Goal: Communication & Community: Participate in discussion

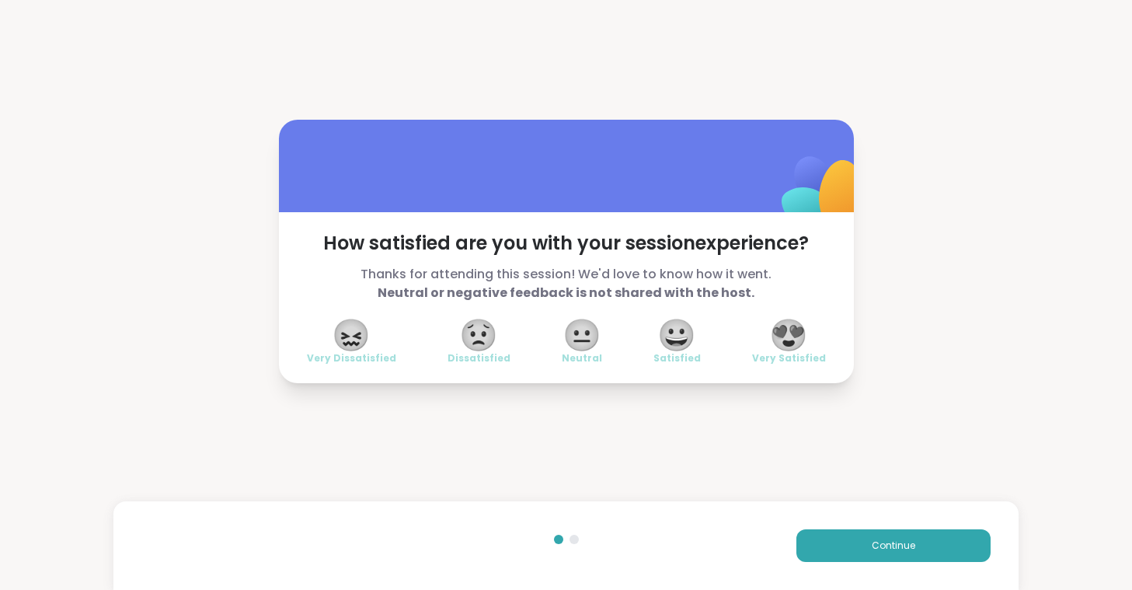
click at [806, 331] on span "😍" at bounding box center [788, 335] width 39 height 28
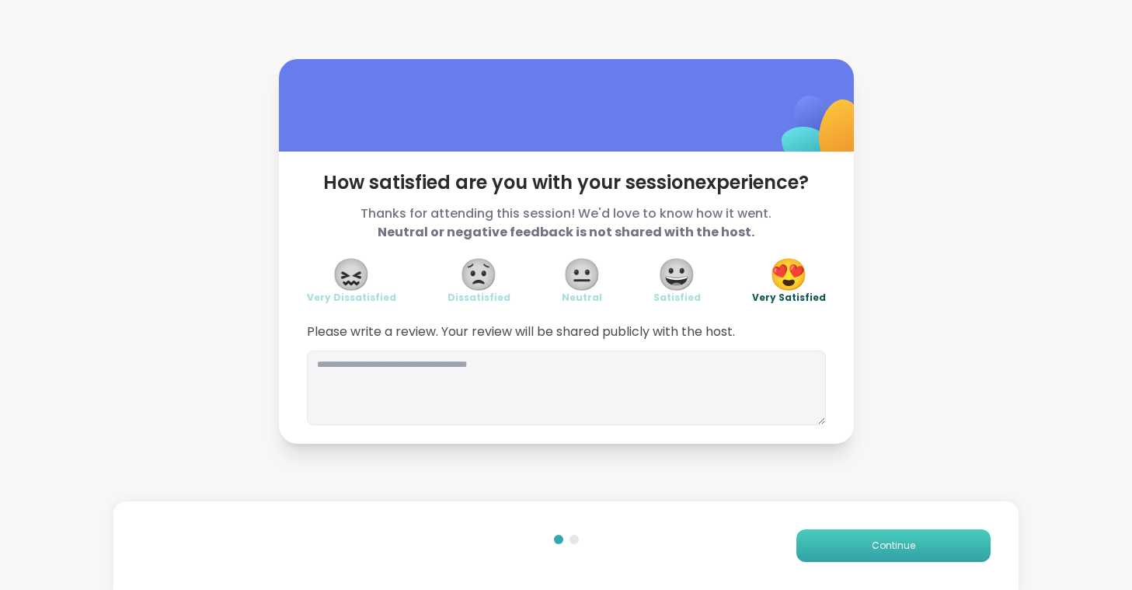
click at [924, 545] on button "Continue" at bounding box center [893, 545] width 194 height 33
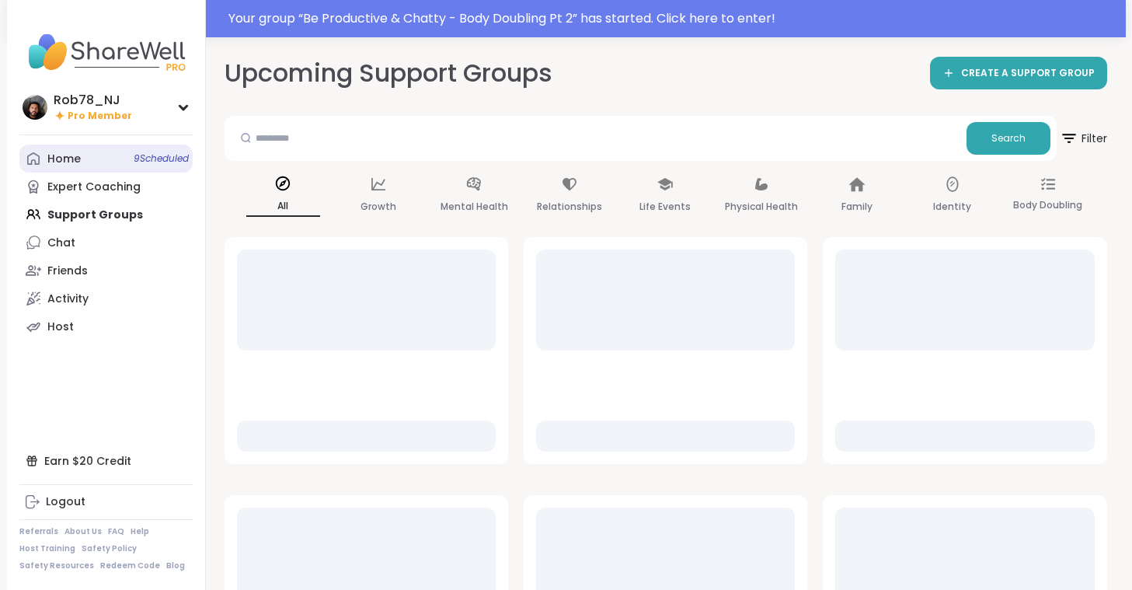
click at [78, 162] on div "Home 9 Scheduled" at bounding box center [63, 159] width 33 height 16
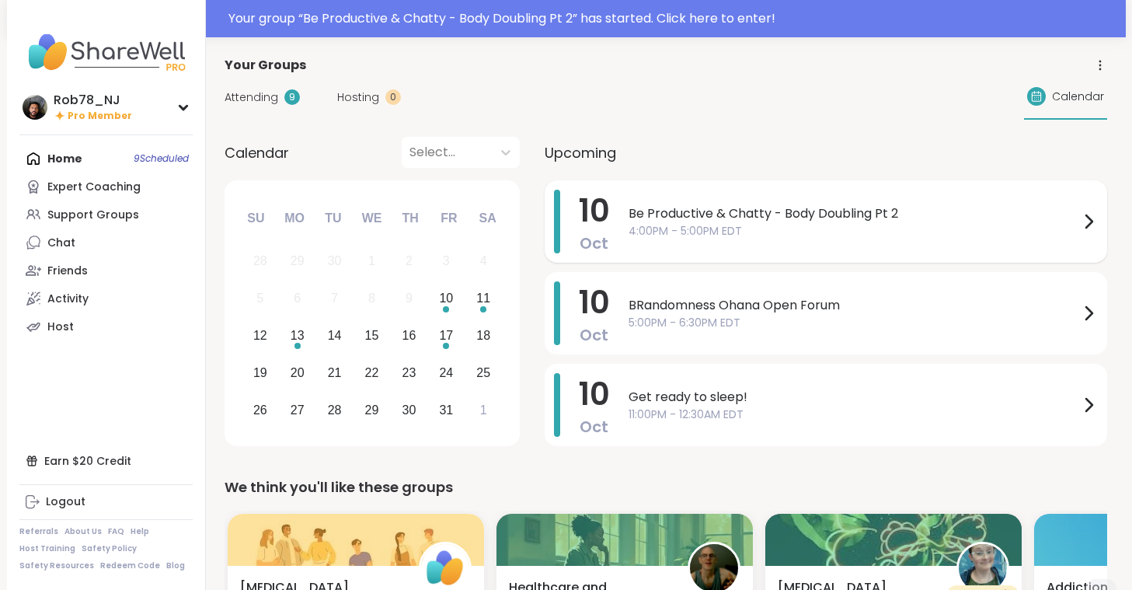
click at [745, 230] on span "4:00PM - 5:00PM EDT" at bounding box center [853, 231] width 451 height 16
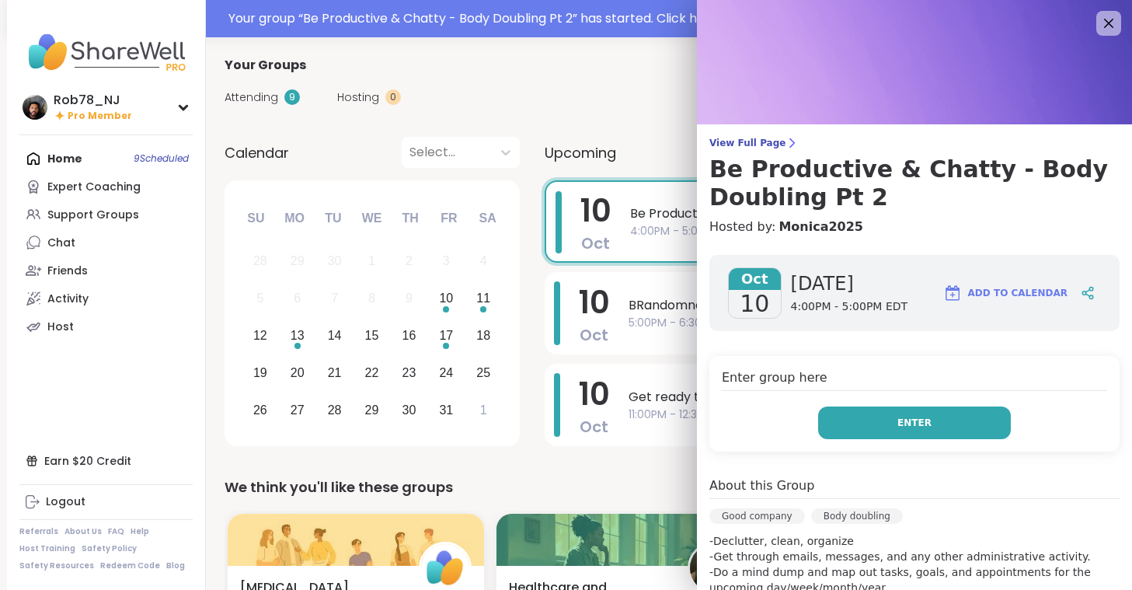
click at [896, 419] on button "Enter" at bounding box center [914, 422] width 193 height 33
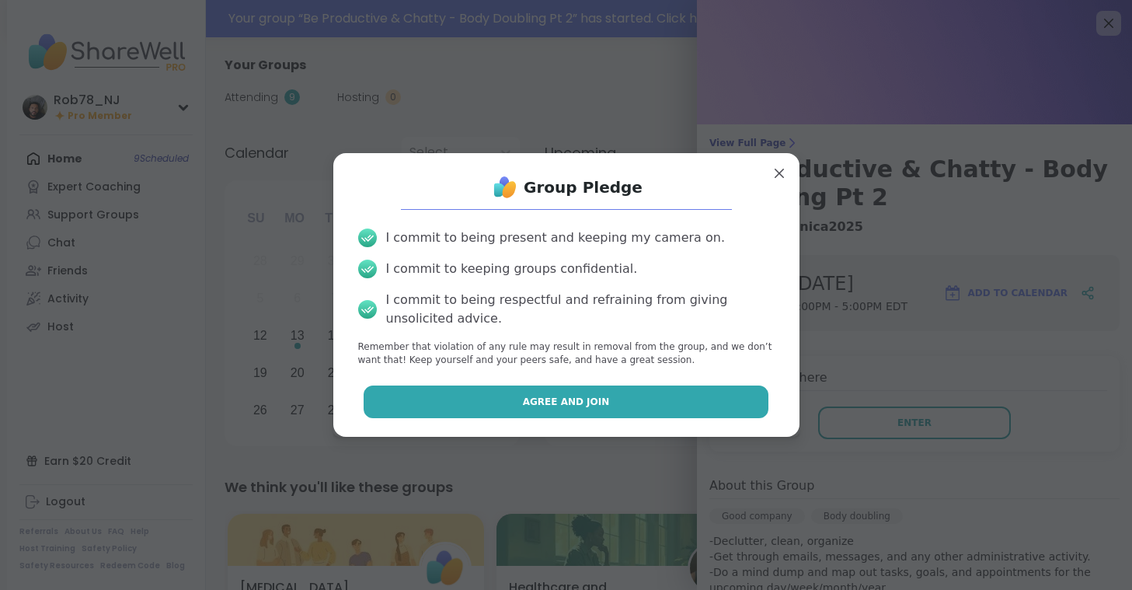
click at [632, 391] on button "Agree and Join" at bounding box center [566, 401] width 405 height 33
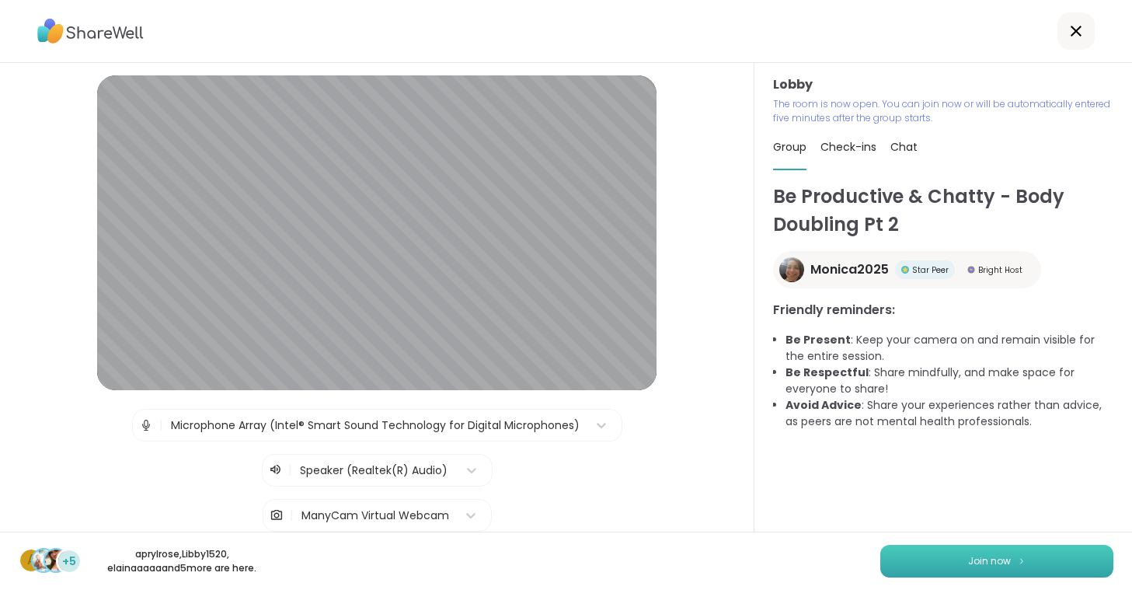
click at [948, 556] on button "Join now" at bounding box center [996, 561] width 233 height 33
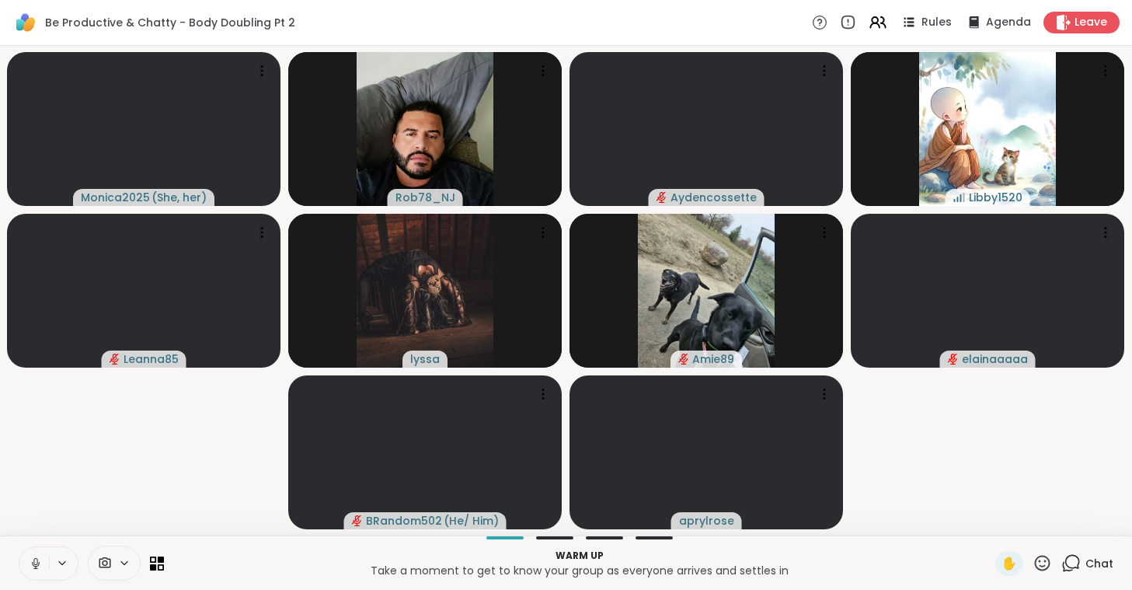
click at [37, 559] on icon at bounding box center [35, 561] width 4 height 7
click at [35, 567] on icon at bounding box center [36, 563] width 14 height 14
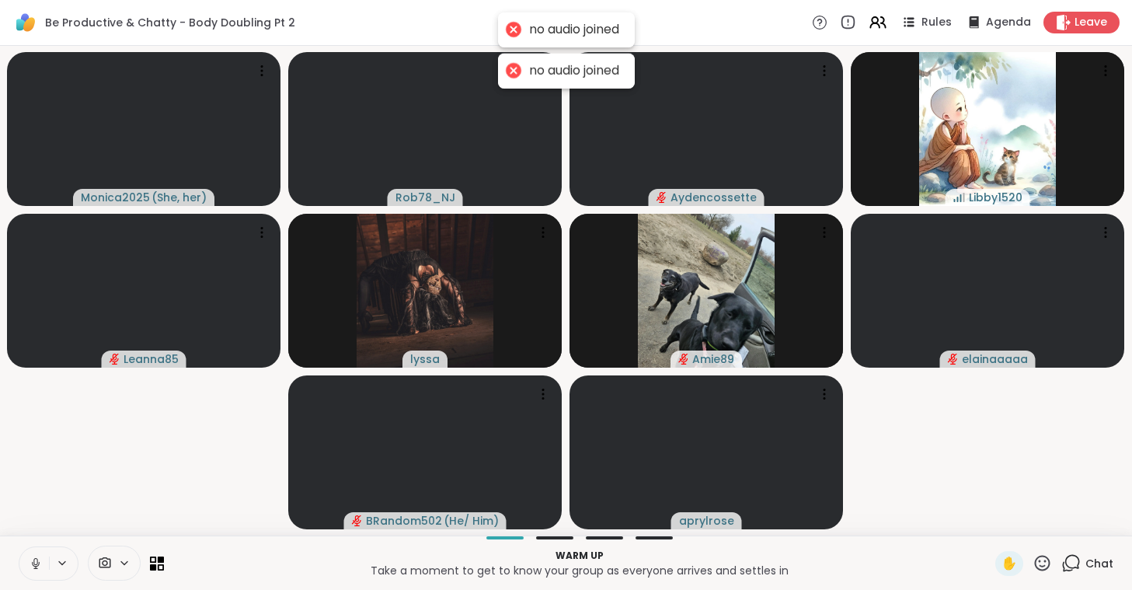
click at [37, 561] on icon at bounding box center [36, 563] width 14 height 14
click at [113, 558] on span at bounding box center [104, 562] width 30 height 15
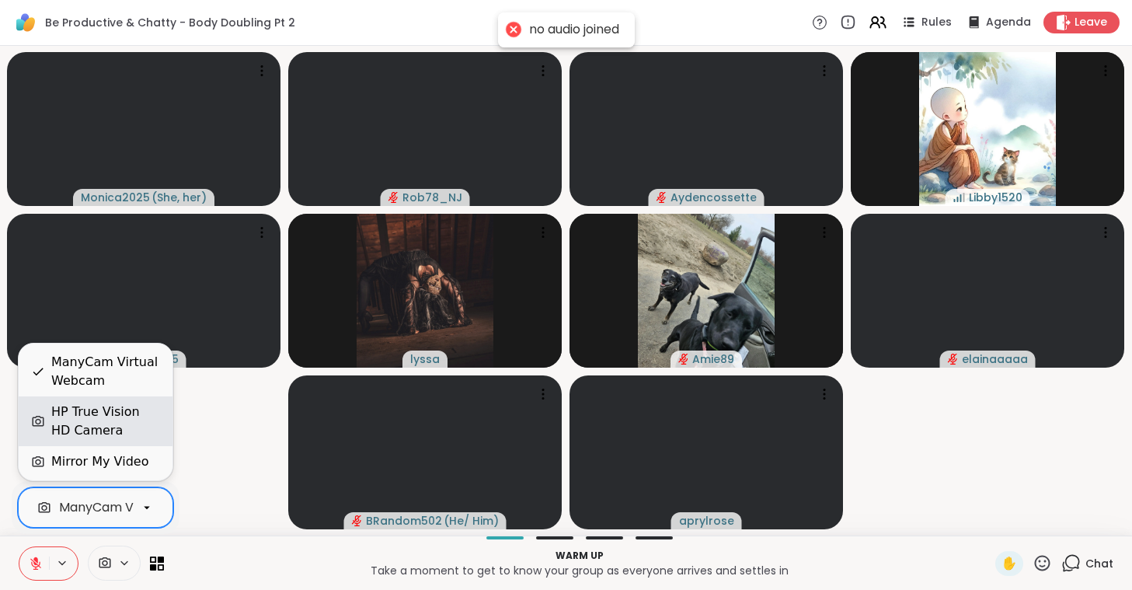
click at [130, 437] on div "HP True Vision HD Camera" at bounding box center [105, 420] width 109 height 37
